Goal: Find specific page/section: Find specific page/section

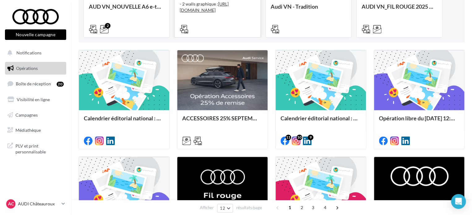
scroll to position [127, 0]
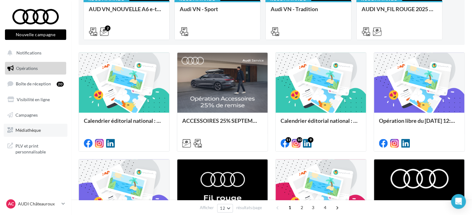
click at [32, 131] on span "Médiathèque" at bounding box center [27, 129] width 25 height 5
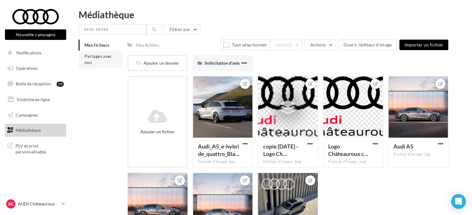
click at [93, 59] on li "Partagés avec moi" at bounding box center [101, 59] width 44 height 17
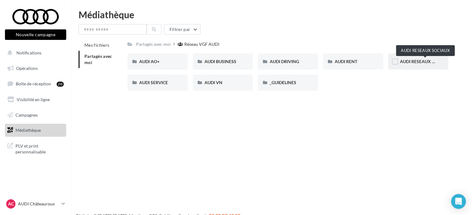
click at [402, 63] on span "AUDI RESEAUX SOCIAUX" at bounding box center [425, 61] width 51 height 5
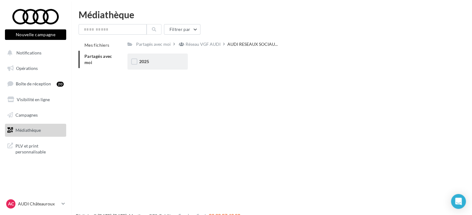
click at [156, 65] on div "2025" at bounding box center [157, 61] width 60 height 16
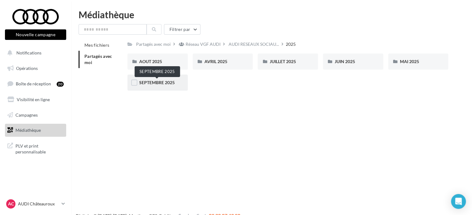
click at [142, 84] on span "SEPTEMBRE 2025" at bounding box center [157, 82] width 36 height 5
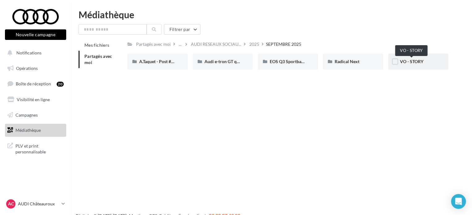
click at [403, 60] on span "VO - STORY" at bounding box center [411, 61] width 23 height 5
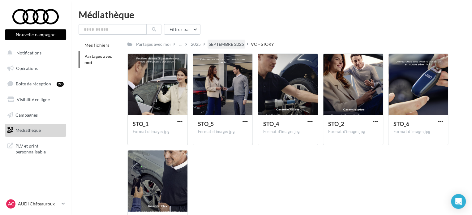
click at [228, 45] on div "SEPTEMBRE 2025" at bounding box center [226, 44] width 35 height 6
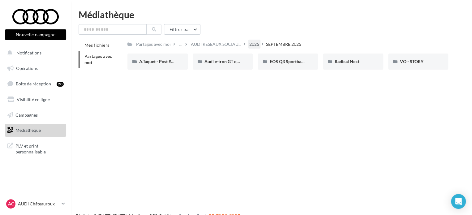
click at [254, 45] on div "2025" at bounding box center [254, 44] width 10 height 6
click at [246, 39] on div "Filtrer par Mes fichiers Partagés avec moi Partagés avec moi Réseau VGF AUDI AU…" at bounding box center [272, 59] width 386 height 71
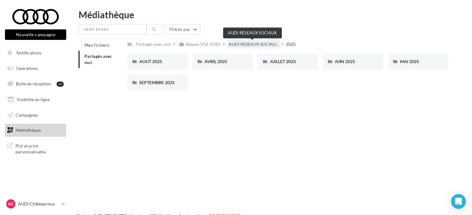
click at [236, 45] on span "AUDI RESEAUX SOCIAU..." at bounding box center [253, 44] width 50 height 6
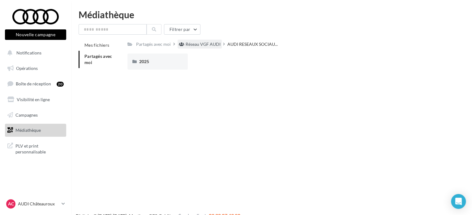
click at [207, 43] on div "Réseau VGF AUDI" at bounding box center [202, 44] width 35 height 6
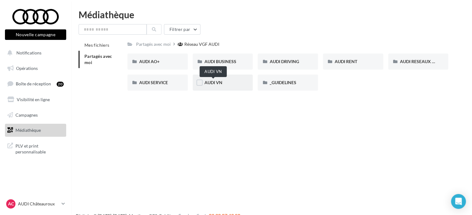
click at [218, 85] on span "AUDI VN" at bounding box center [213, 82] width 18 height 5
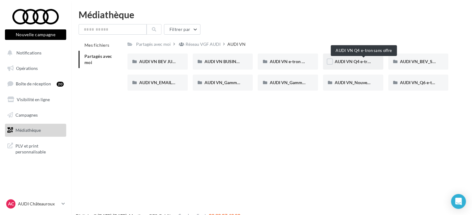
click at [358, 61] on span "AUDI VN Q4 e-tron sans offre" at bounding box center [364, 61] width 58 height 5
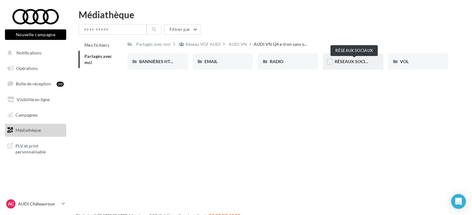
click at [340, 62] on span "RÉSEAUX SOCIAUX" at bounding box center [355, 61] width 40 height 5
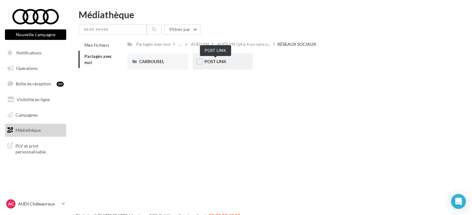
click at [220, 62] on span "POST LINK" at bounding box center [215, 61] width 22 height 5
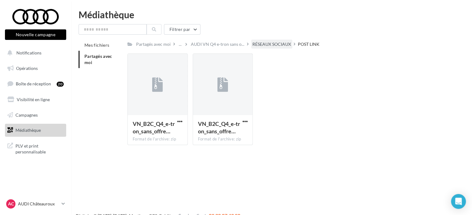
click at [257, 45] on div "RÉSEAUX SOCIAUX" at bounding box center [271, 44] width 39 height 6
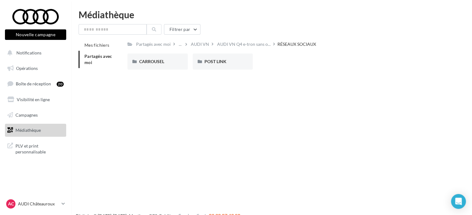
click at [103, 57] on span "Partagés avec moi" at bounding box center [98, 58] width 28 height 11
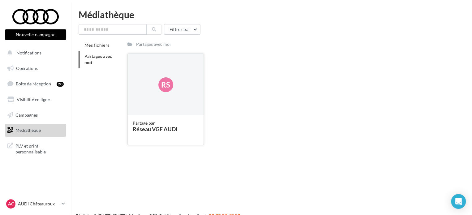
click at [147, 129] on div "Réseau VGF AUDI" at bounding box center [166, 129] width 66 height 6
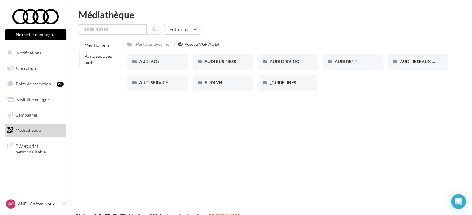
click at [119, 30] on input "text" at bounding box center [113, 29] width 68 height 11
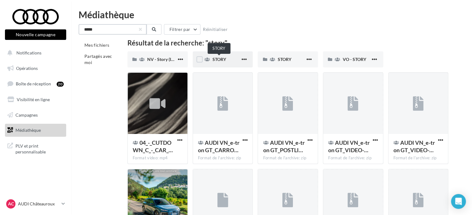
type input "*****"
click at [219, 59] on span "STORY" at bounding box center [219, 59] width 14 height 5
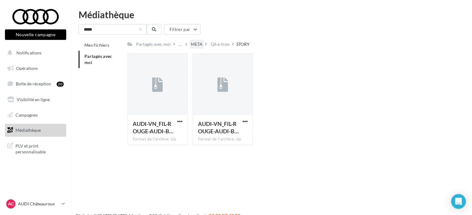
click at [196, 46] on div "META" at bounding box center [197, 44] width 12 height 6
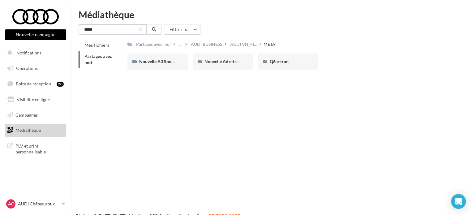
click at [119, 29] on input "*****" at bounding box center [113, 29] width 68 height 11
click at [99, 61] on li "Partagés avec moi" at bounding box center [101, 59] width 44 height 17
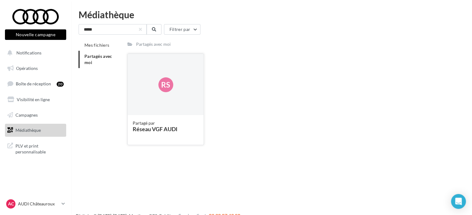
click at [154, 126] on div "Réseau VGF AUDI" at bounding box center [166, 129] width 66 height 6
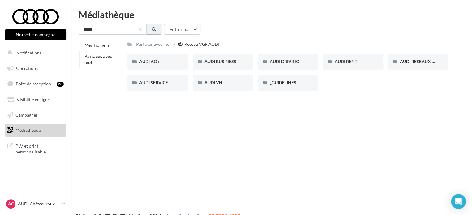
click at [152, 29] on icon at bounding box center [154, 29] width 4 height 4
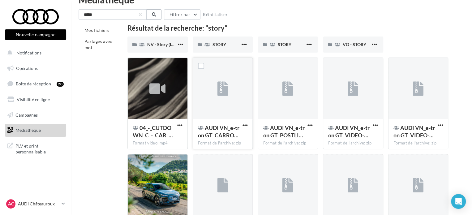
scroll to position [15, 0]
